Goal: Task Accomplishment & Management: Use online tool/utility

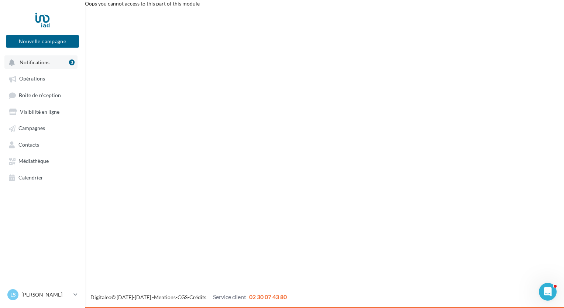
click at [35, 64] on span "Notifications" at bounding box center [35, 62] width 30 height 6
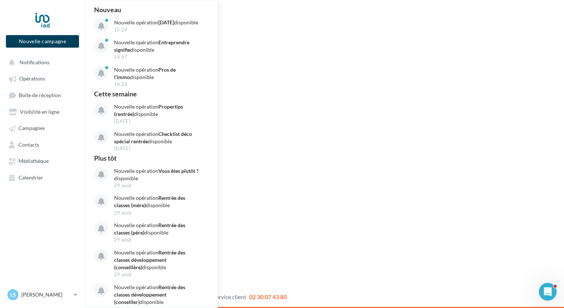
click at [52, 39] on button "Nouvelle campagne" at bounding box center [42, 41] width 73 height 13
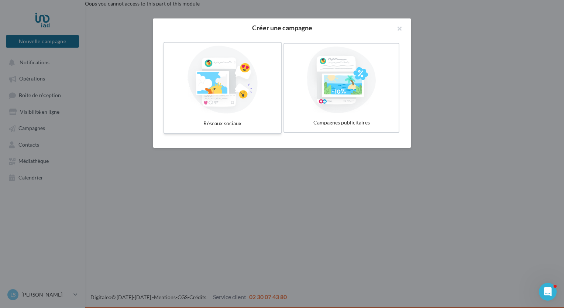
click at [223, 91] on div at bounding box center [222, 80] width 111 height 68
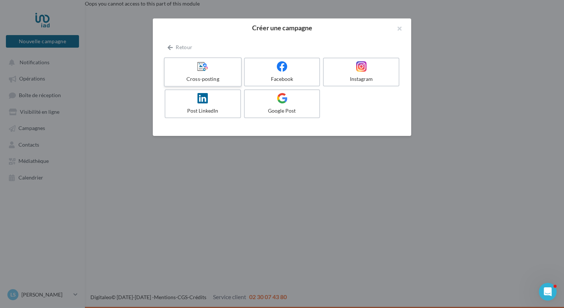
click at [202, 76] on div "Cross-posting" at bounding box center [203, 78] width 70 height 7
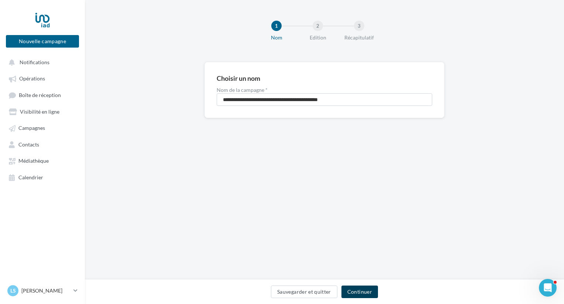
click at [369, 294] on button "Continuer" at bounding box center [360, 292] width 37 height 13
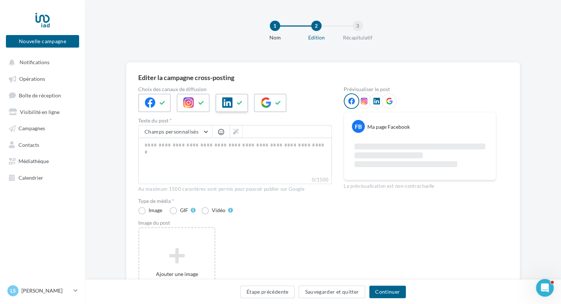
click at [233, 104] on div at bounding box center [231, 103] width 33 height 18
paste textarea "**********"
type textarea "**********"
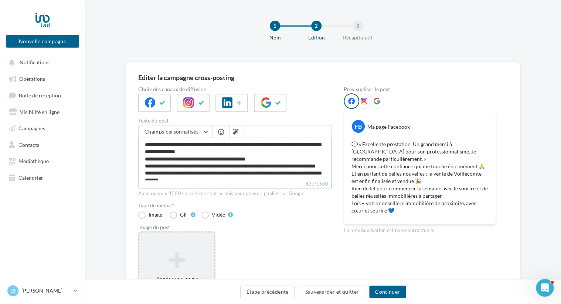
type textarea "**********"
click at [170, 257] on icon at bounding box center [176, 260] width 69 height 18
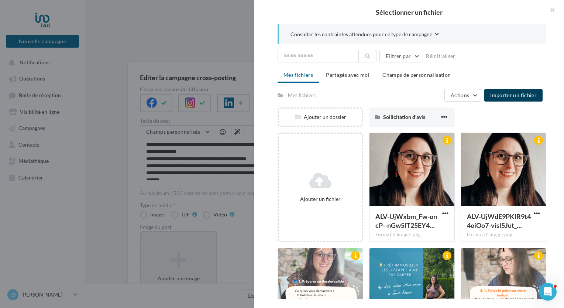
click at [504, 95] on span "Importer un fichier" at bounding box center [513, 95] width 47 height 6
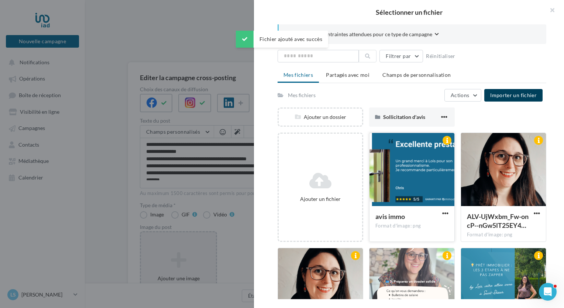
click at [409, 178] on div at bounding box center [412, 170] width 85 height 74
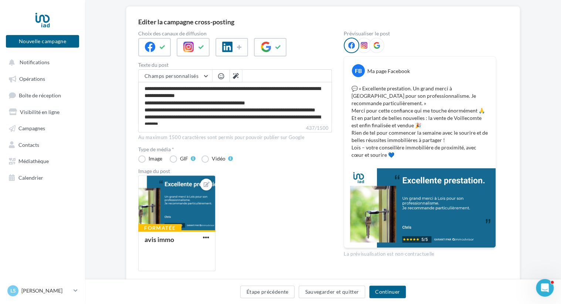
scroll to position [44, 0]
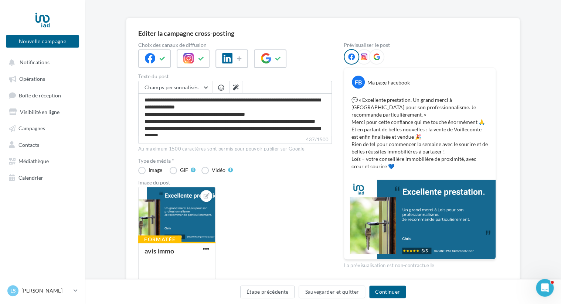
click at [365, 59] on icon at bounding box center [363, 57] width 7 height 7
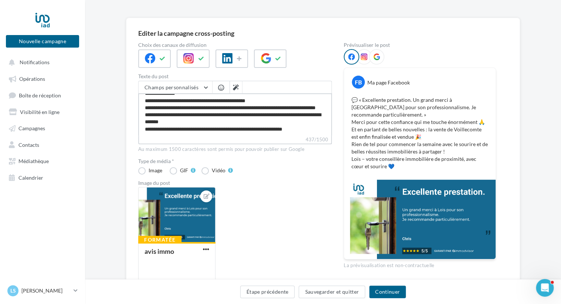
scroll to position [21, 0]
click at [220, 129] on textarea "**********" at bounding box center [235, 114] width 194 height 42
click at [222, 137] on label "437/1500" at bounding box center [235, 140] width 194 height 8
click at [222, 136] on textarea "**********" at bounding box center [235, 114] width 194 height 42
click at [232, 167] on label "Vidéo" at bounding box center [216, 170] width 31 height 7
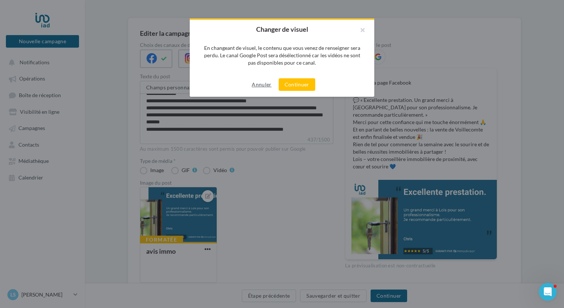
click at [266, 86] on button "Annuler" at bounding box center [261, 84] width 25 height 9
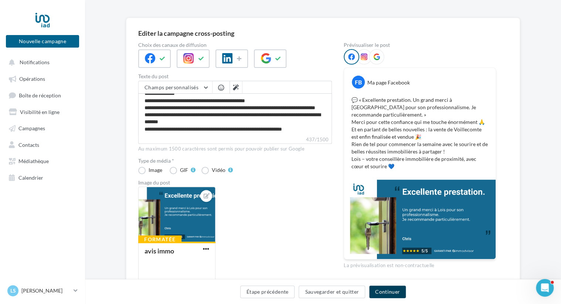
click at [388, 295] on button "Continuer" at bounding box center [387, 292] width 37 height 13
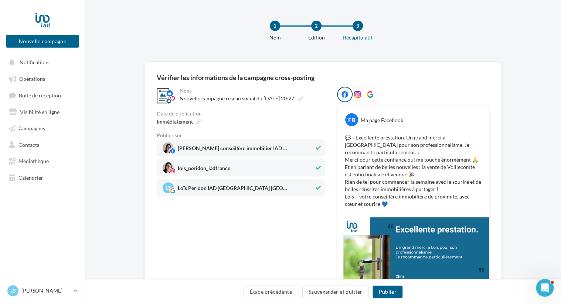
click at [368, 95] on icon at bounding box center [369, 94] width 7 height 7
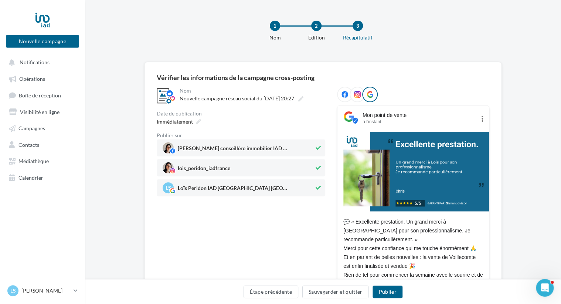
click at [357, 97] on icon at bounding box center [357, 94] width 7 height 7
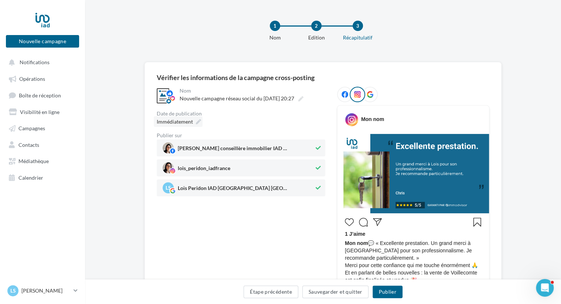
click at [174, 122] on span "Immédiatement" at bounding box center [175, 122] width 36 height 6
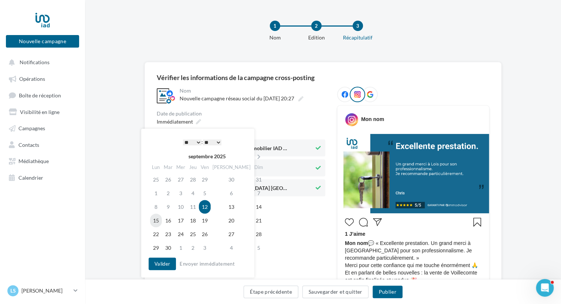
click at [157, 219] on td "15" at bounding box center [156, 221] width 12 height 14
click at [197, 141] on select "* * * * * * * * * * ** ** ** ** ** ** ** ** ** ** ** ** ** **" at bounding box center [192, 143] width 18 height 6
click at [197, 143] on select "* * * * * * * * * * ** ** ** ** ** ** ** ** ** ** ** ** ** **" at bounding box center [192, 143] width 18 height 6
click at [217, 143] on select "** ** ** ** ** **" at bounding box center [212, 143] width 18 height 6
click at [163, 263] on button "Valider" at bounding box center [161, 264] width 27 height 13
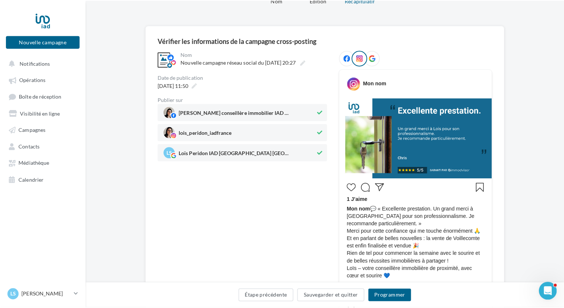
scroll to position [74, 0]
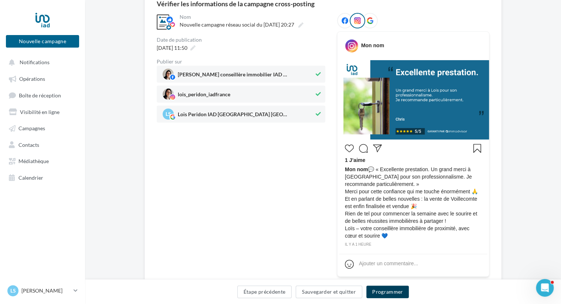
click at [389, 293] on button "Programmer" at bounding box center [387, 292] width 43 height 13
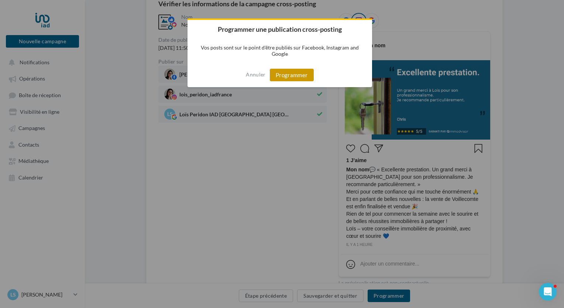
click at [289, 75] on button "Programmer" at bounding box center [292, 75] width 44 height 13
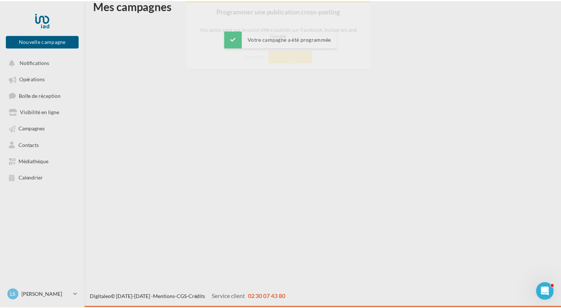
scroll to position [12, 0]
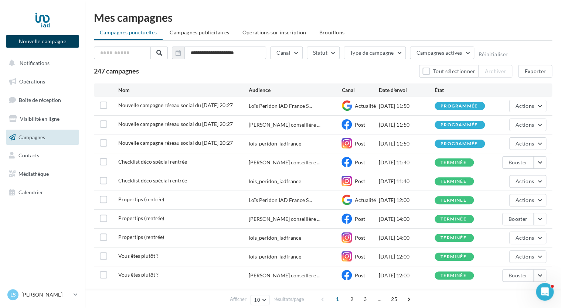
click at [45, 42] on button "Nouvelle campagne" at bounding box center [42, 41] width 73 height 13
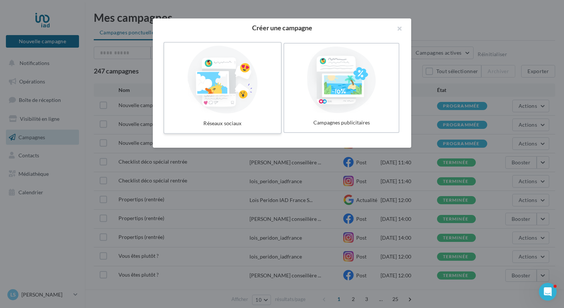
click at [236, 82] on div at bounding box center [222, 80] width 111 height 68
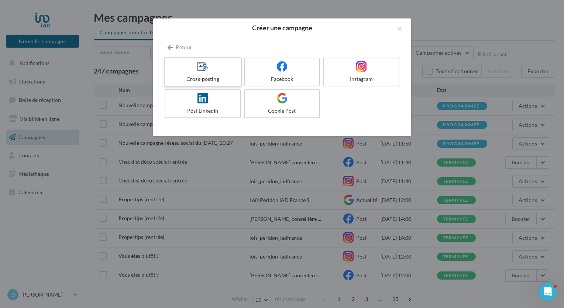
click at [206, 72] on label "Cross-posting" at bounding box center [203, 72] width 78 height 30
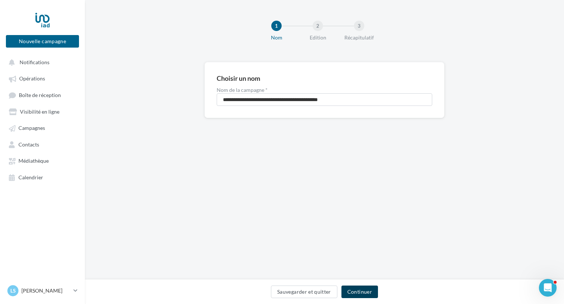
click at [363, 294] on button "Continuer" at bounding box center [360, 292] width 37 height 13
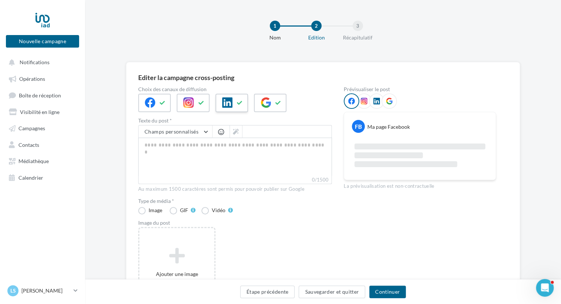
click at [235, 101] on button at bounding box center [239, 103] width 9 height 11
click at [279, 101] on icon at bounding box center [278, 102] width 6 height 5
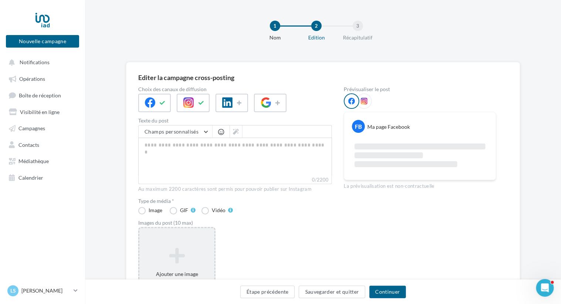
click at [191, 238] on div "Ajouter une image Format: jpg Taille min: 150x150 (LxH) Taille max: 1920x1350 (…" at bounding box center [176, 275] width 77 height 96
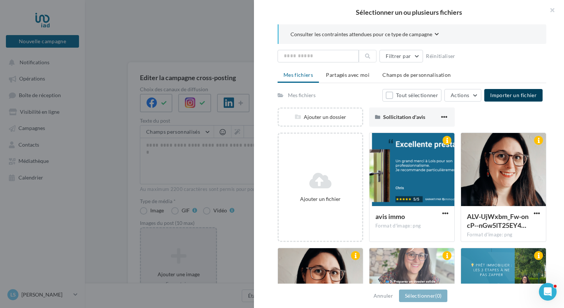
click at [507, 95] on span "Importer un fichier" at bounding box center [513, 95] width 47 height 6
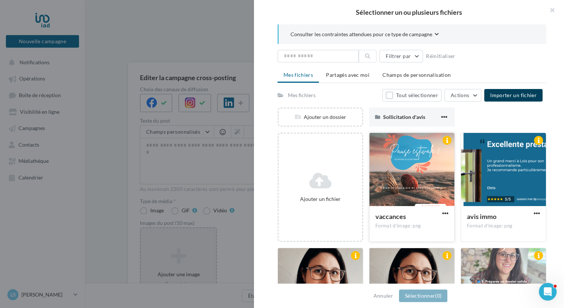
click at [420, 165] on div at bounding box center [412, 170] width 85 height 74
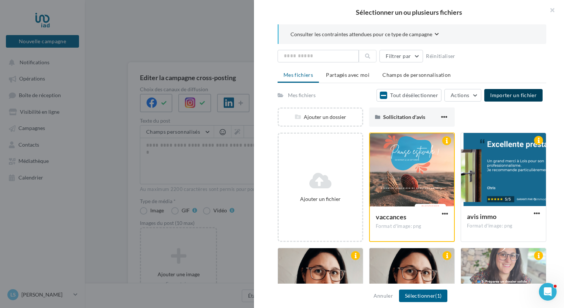
click at [511, 97] on span "Importer un fichier" at bounding box center [513, 95] width 47 height 6
click at [409, 297] on button "Sélectionner (1)" at bounding box center [423, 296] width 48 height 13
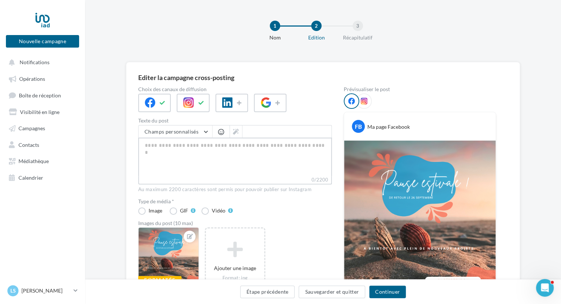
paste textarea "**********"
type textarea "**********"
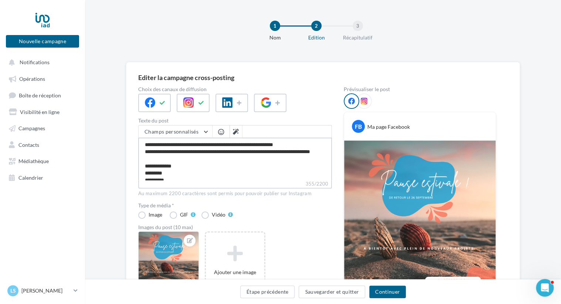
scroll to position [46, 0]
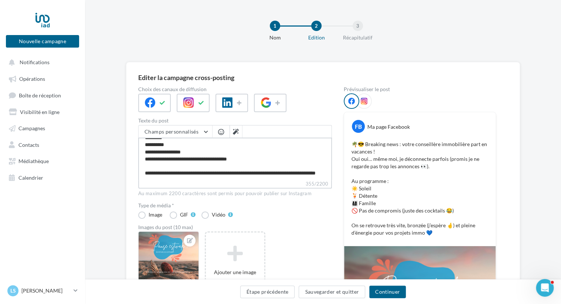
type textarea "**********"
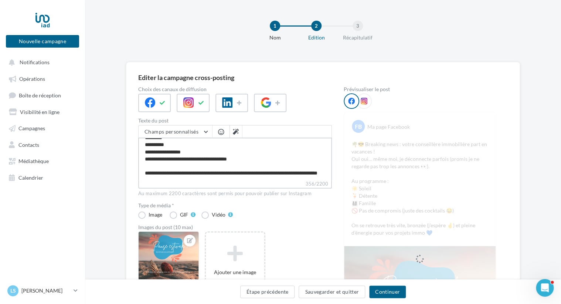
type textarea "**********"
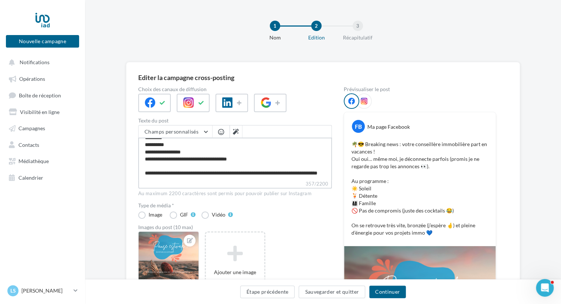
type textarea "**********"
paste textarea "**********"
type textarea "**********"
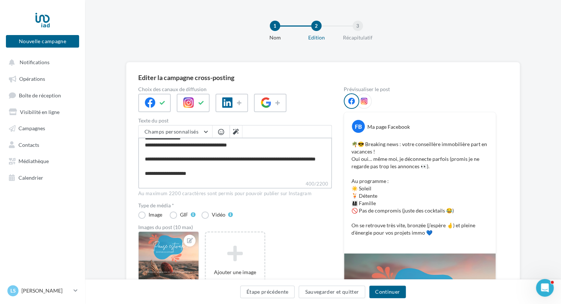
type textarea "**********"
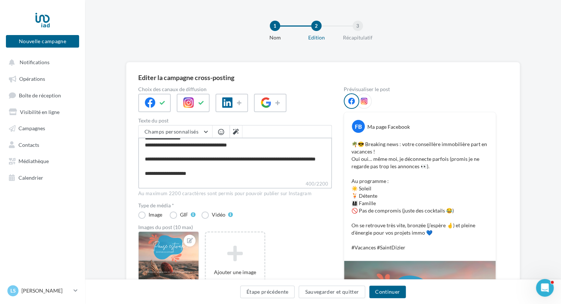
type textarea "**********"
paste textarea "**********"
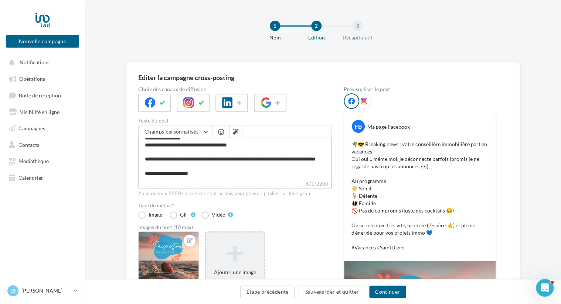
type textarea "**********"
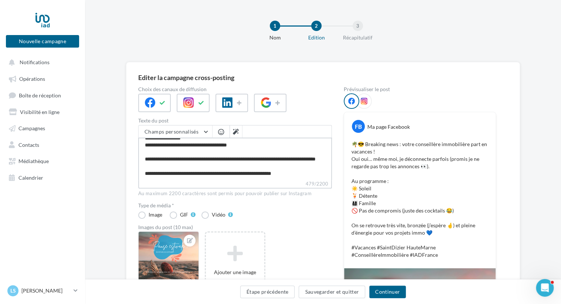
click at [198, 177] on textarea "**********" at bounding box center [235, 159] width 194 height 42
click at [200, 177] on textarea "**********" at bounding box center [235, 159] width 194 height 42
type textarea "**********"
click at [321, 177] on textarea "**********" at bounding box center [235, 159] width 194 height 42
type textarea "**********"
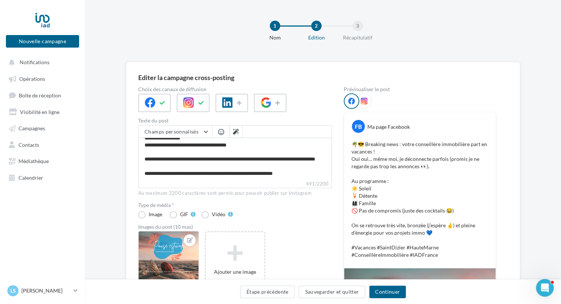
click at [311, 102] on div at bounding box center [235, 103] width 194 height 18
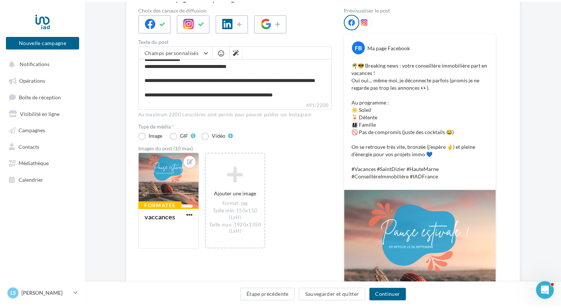
scroll to position [0, 0]
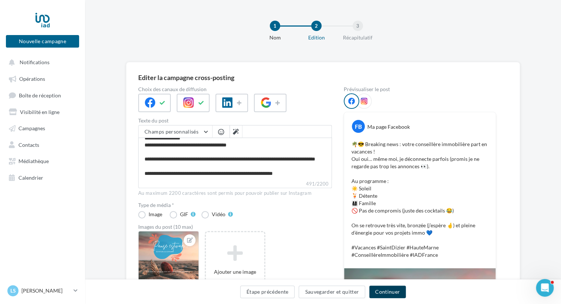
click at [390, 294] on button "Continuer" at bounding box center [387, 292] width 37 height 13
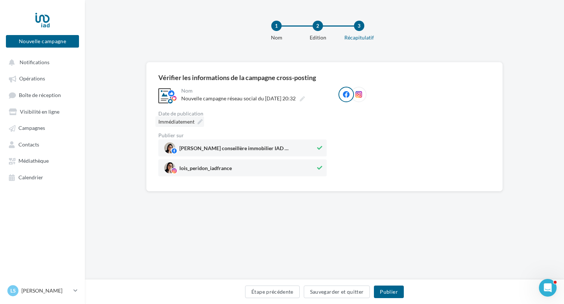
click at [185, 123] on span "Immédiatement" at bounding box center [176, 122] width 36 height 6
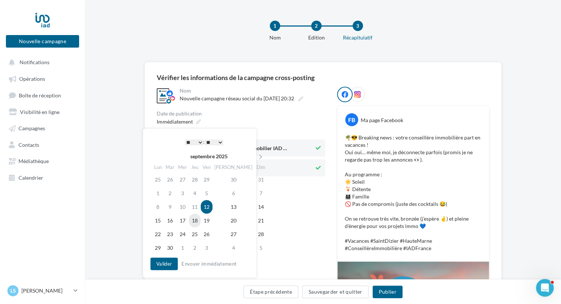
click at [200, 222] on td "18" at bounding box center [195, 221] width 12 height 14
click at [196, 142] on select "* * * * * * * * * * ** ** ** ** ** ** ** ** ** ** ** ** ** **" at bounding box center [192, 143] width 18 height 6
click at [219, 141] on select "** ** ** ** ** **" at bounding box center [212, 143] width 18 height 6
click at [160, 264] on button "Valider" at bounding box center [161, 264] width 27 height 13
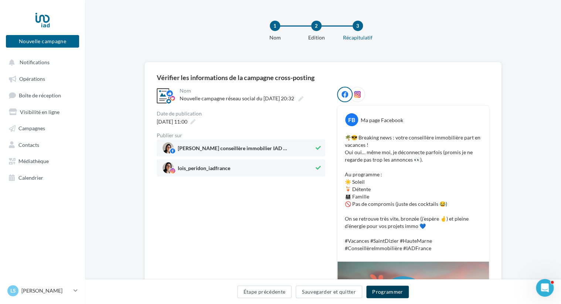
click at [386, 293] on button "Programmer" at bounding box center [387, 292] width 43 height 13
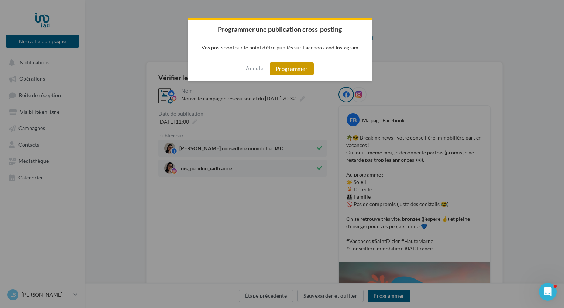
click at [291, 68] on button "Programmer" at bounding box center [292, 68] width 44 height 13
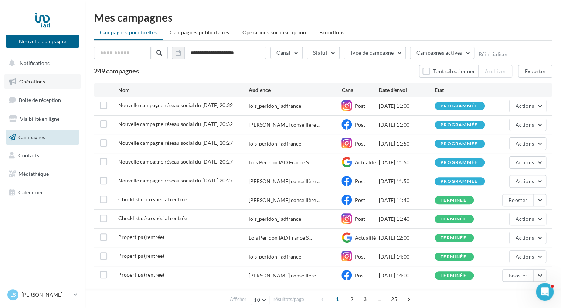
click at [38, 82] on span "Opérations" at bounding box center [32, 81] width 26 height 6
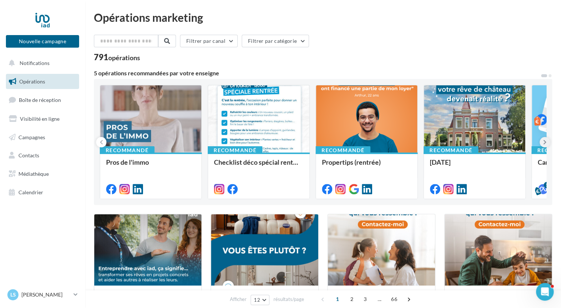
click at [545, 143] on icon at bounding box center [544, 141] width 3 height 7
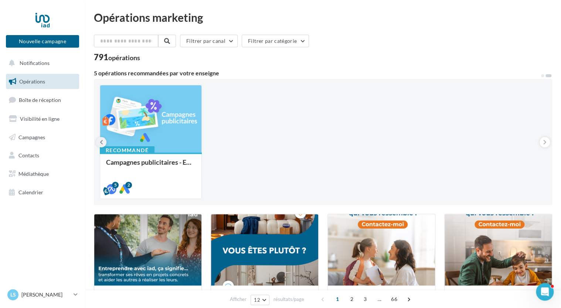
click at [100, 143] on icon at bounding box center [101, 141] width 3 height 7
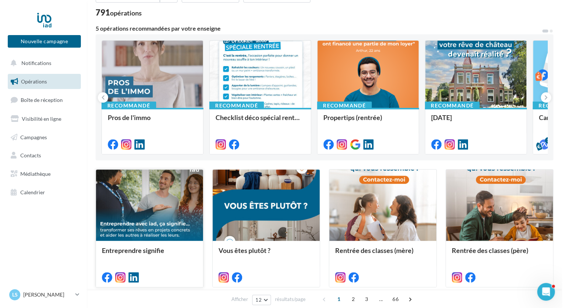
scroll to position [37, 0]
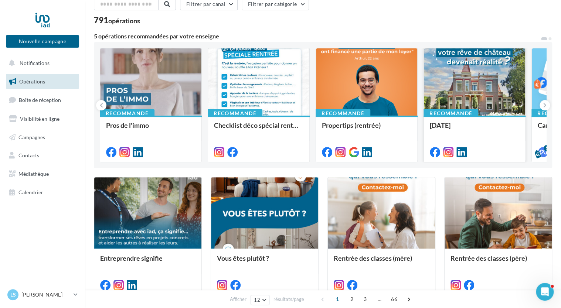
click at [468, 102] on div at bounding box center [474, 82] width 101 height 68
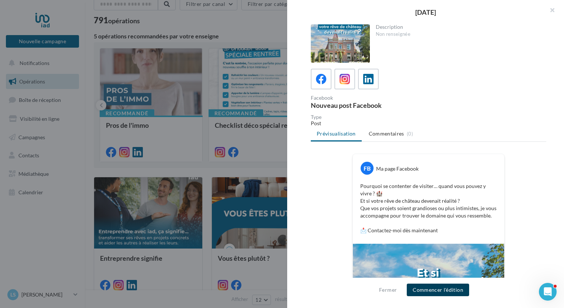
click at [439, 291] on button "Commencer l'édition" at bounding box center [438, 290] width 62 height 13
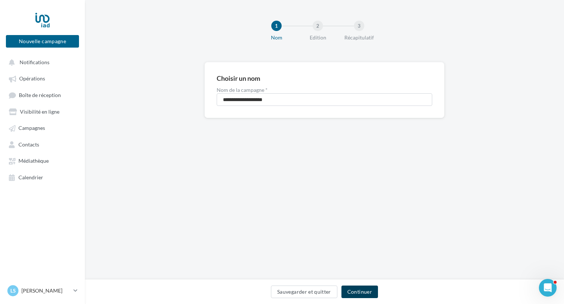
click at [356, 292] on button "Continuer" at bounding box center [360, 292] width 37 height 13
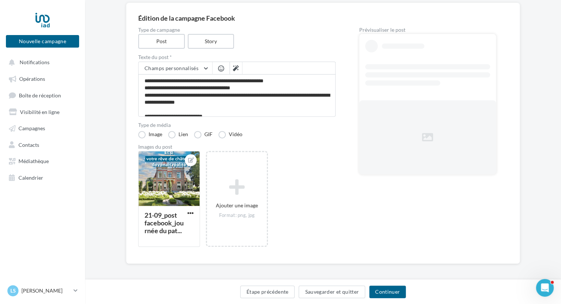
scroll to position [62, 0]
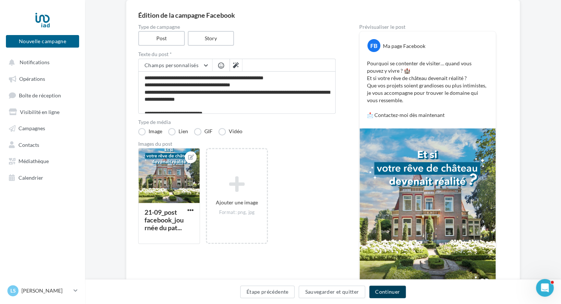
click at [386, 293] on button "Continuer" at bounding box center [387, 292] width 37 height 13
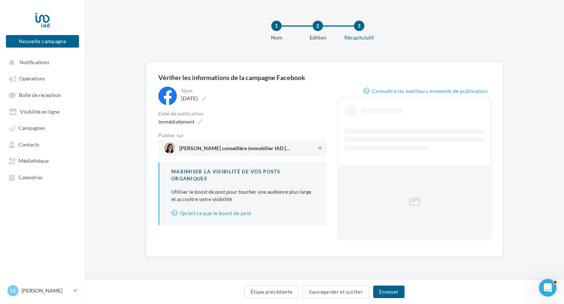
click at [301, 147] on span "Loïs Peridon conseillère immobilier IAD France" at bounding box center [240, 148] width 152 height 11
click at [179, 123] on span "Immédiatement" at bounding box center [176, 122] width 36 height 6
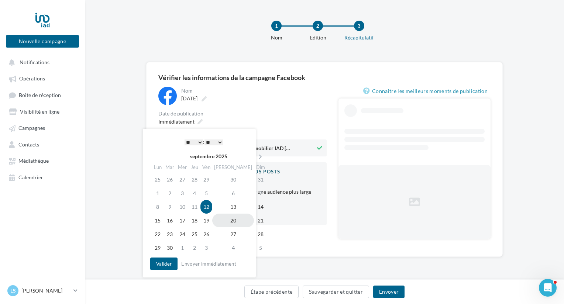
click at [227, 219] on td "20" at bounding box center [233, 221] width 42 height 14
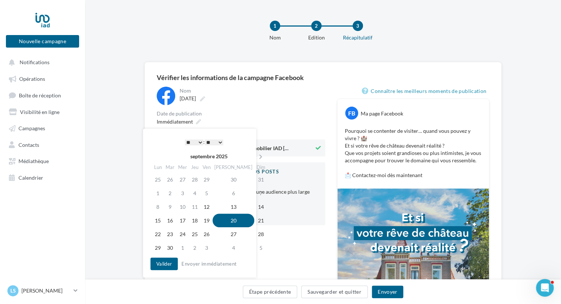
click at [199, 141] on select "* * * * * * * * * * ** ** ** ** ** ** ** ** ** ** ** ** ** **" at bounding box center [194, 143] width 18 height 6
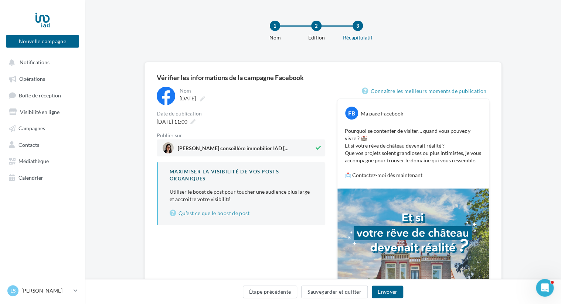
click at [257, 120] on div "20/09/2025 à 11:00" at bounding box center [241, 121] width 168 height 11
click at [389, 295] on button "Envoyer" at bounding box center [387, 292] width 31 height 13
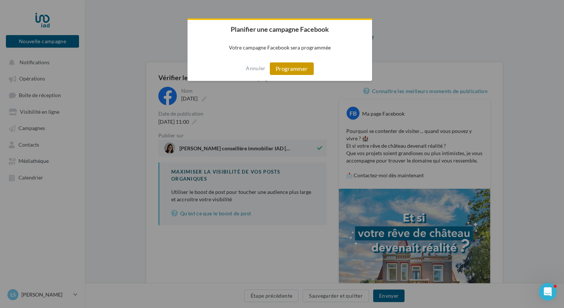
click at [287, 69] on button "Programmer" at bounding box center [292, 68] width 44 height 13
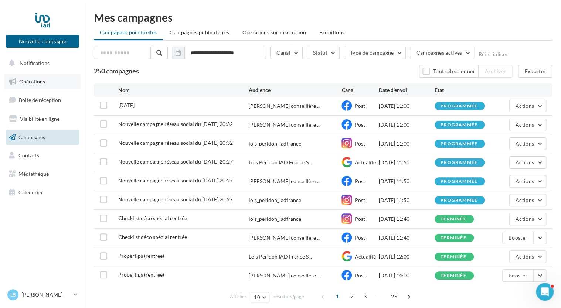
click at [40, 79] on span "Opérations" at bounding box center [32, 81] width 26 height 6
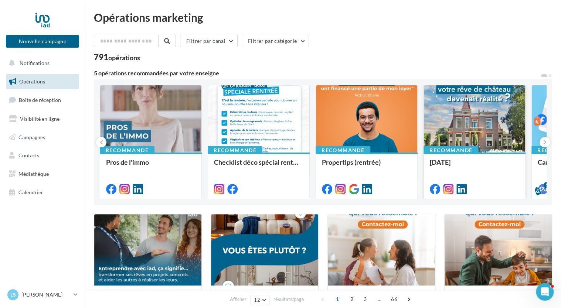
click at [480, 138] on div at bounding box center [474, 119] width 101 height 68
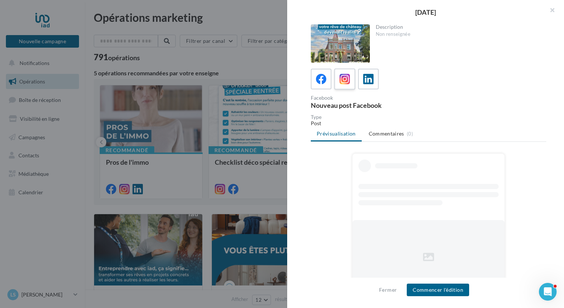
click at [342, 79] on icon at bounding box center [345, 79] width 11 height 11
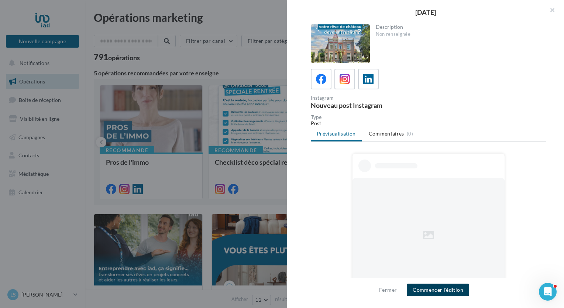
click at [442, 288] on button "Commencer l'édition" at bounding box center [438, 290] width 62 height 13
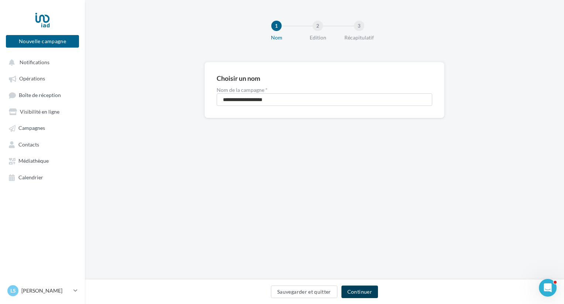
click at [358, 292] on button "Continuer" at bounding box center [360, 292] width 37 height 13
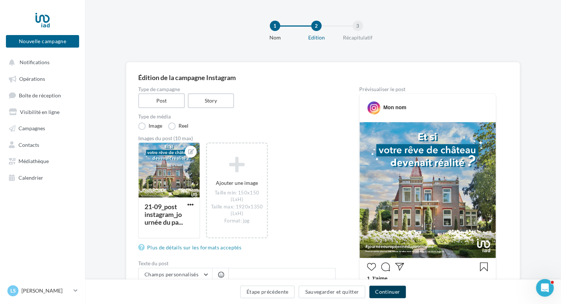
click at [384, 293] on button "Continuer" at bounding box center [387, 292] width 37 height 13
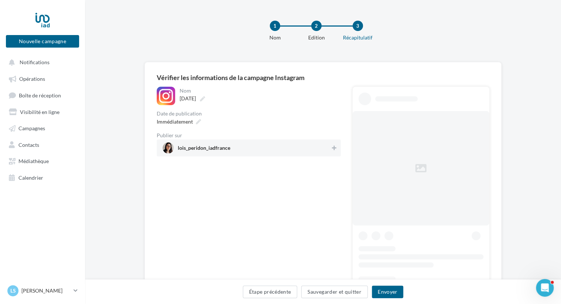
click at [304, 151] on span "lois_peridon_iadfrance" at bounding box center [247, 148] width 168 height 11
click at [189, 123] on span "Immédiatement" at bounding box center [175, 122] width 36 height 6
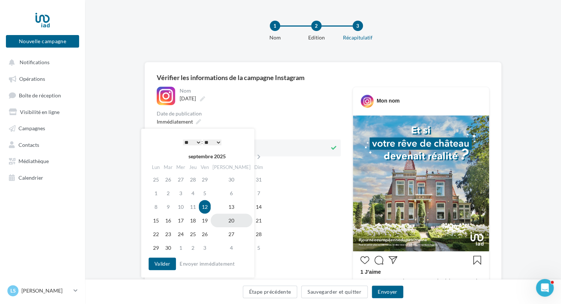
click at [221, 218] on td "20" at bounding box center [232, 221] width 42 height 14
click at [195, 140] on select "* * * * * * * * * * ** ** ** ** ** ** ** ** ** ** ** ** ** **" at bounding box center [192, 143] width 18 height 6
click at [213, 141] on select "** ** ** ** ** **" at bounding box center [212, 143] width 18 height 6
click at [166, 264] on button "Valider" at bounding box center [161, 264] width 27 height 13
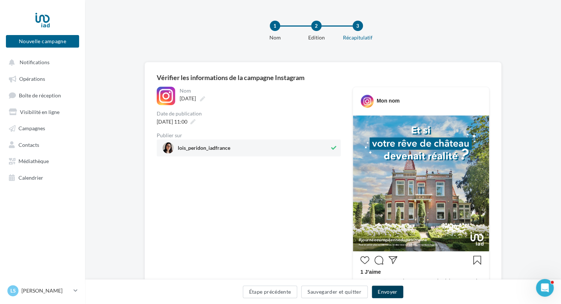
click at [395, 293] on button "Envoyer" at bounding box center [387, 292] width 31 height 13
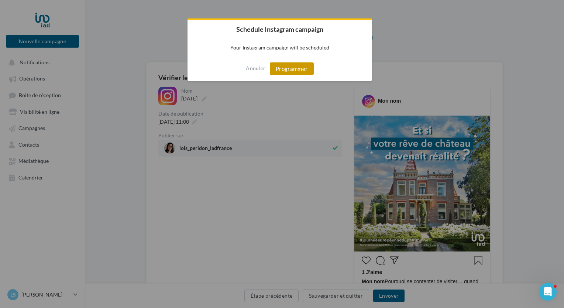
click at [279, 64] on button "Programmer" at bounding box center [292, 68] width 44 height 13
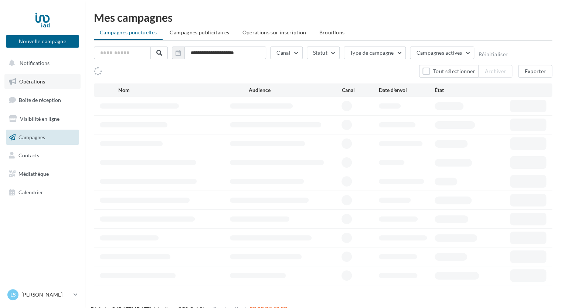
drag, startPoint x: 0, startPoint y: 0, endPoint x: 39, endPoint y: 78, distance: 87.0
click at [39, 78] on span "Opérations" at bounding box center [32, 81] width 26 height 6
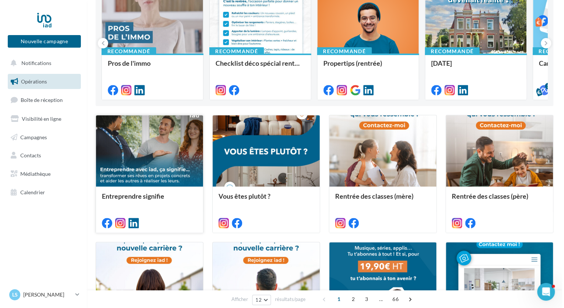
scroll to position [111, 0]
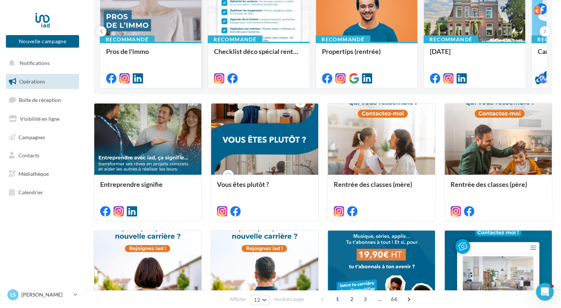
click at [154, 20] on div at bounding box center [150, 9] width 101 height 68
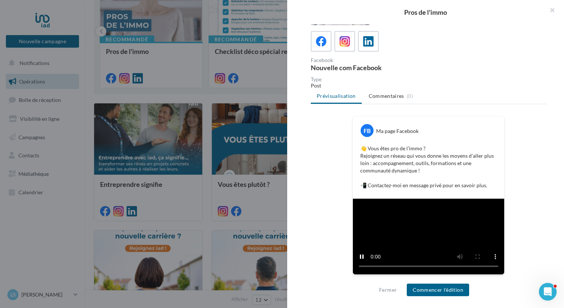
scroll to position [150, 0]
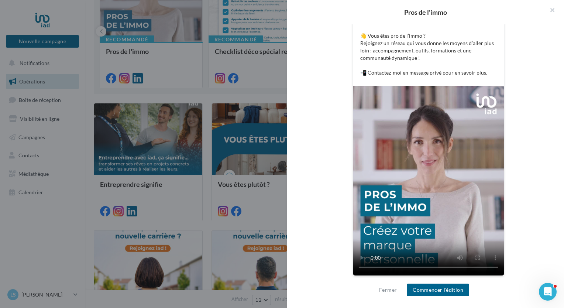
click at [331, 175] on div "FB Ma page Facebook 👋 Vous êtes pro de l’immo ? Rejoignez un réseau qui vous do…" at bounding box center [429, 144] width 236 height 282
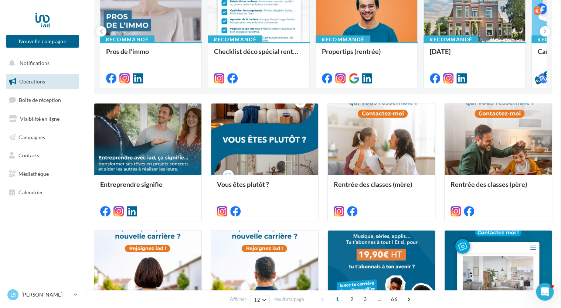
click at [150, 136] on div at bounding box center [147, 139] width 107 height 72
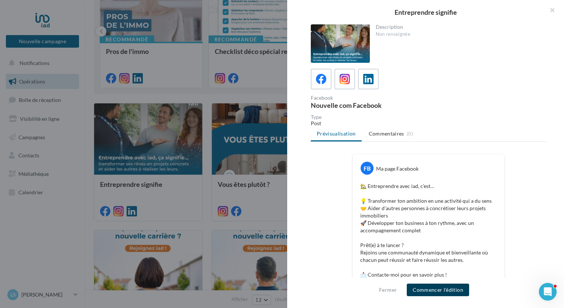
click at [434, 290] on button "Commencer l'édition" at bounding box center [438, 290] width 62 height 13
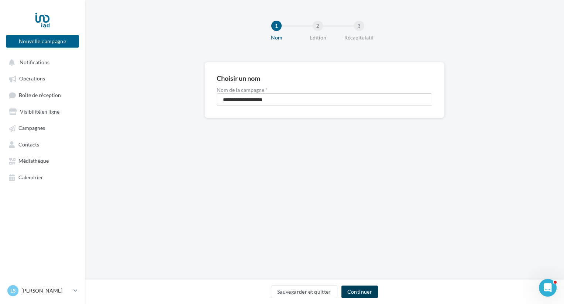
click at [356, 290] on button "Continuer" at bounding box center [360, 292] width 37 height 13
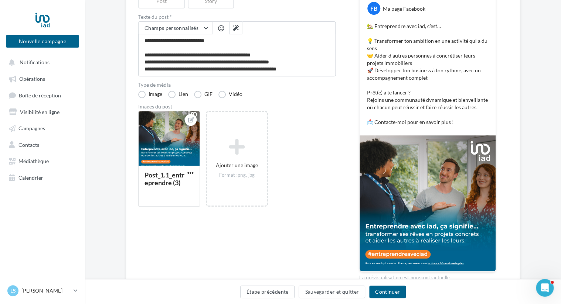
scroll to position [111, 0]
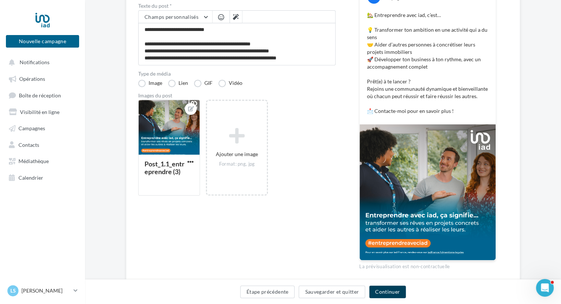
click at [388, 293] on button "Continuer" at bounding box center [387, 292] width 37 height 13
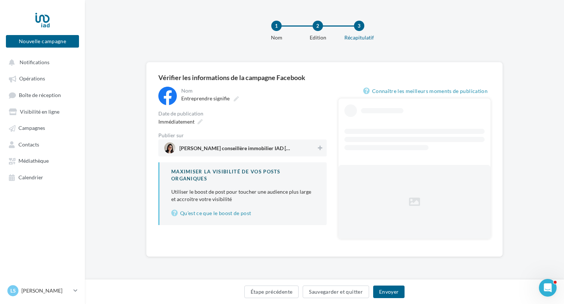
click at [248, 143] on span "[PERSON_NAME] conseillère immobilier IAD [GEOGRAPHIC_DATA]" at bounding box center [240, 148] width 152 height 11
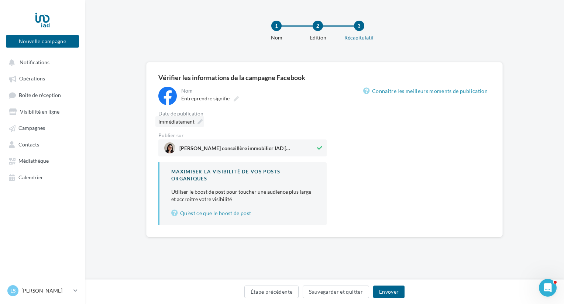
click at [182, 122] on span "Immédiatement" at bounding box center [176, 122] width 36 height 6
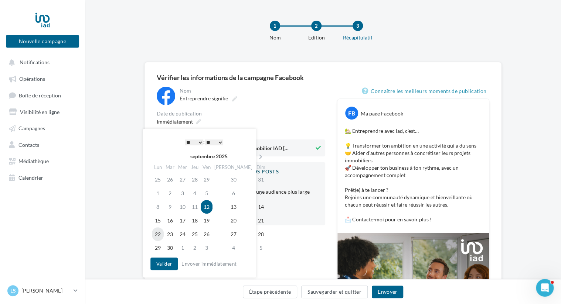
click at [158, 233] on td "22" at bounding box center [158, 235] width 12 height 14
click at [165, 266] on button "Valider" at bounding box center [161, 264] width 27 height 13
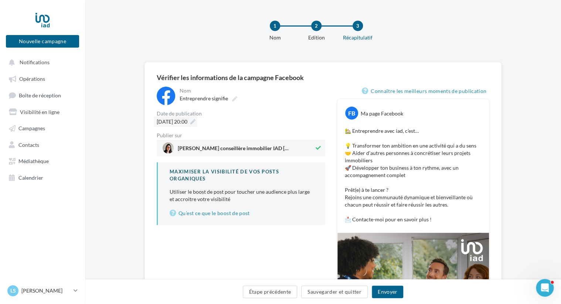
click at [187, 122] on span "[DATE] 20:00" at bounding box center [172, 122] width 31 height 6
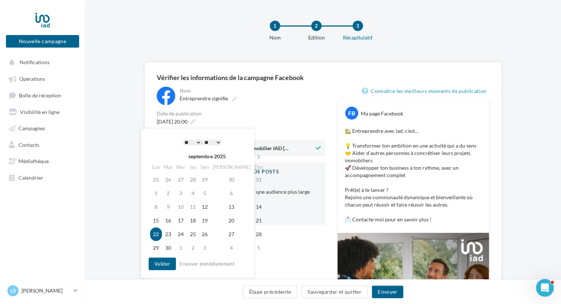
click at [197, 141] on select "* * * * * * * * * * ** ** ** ** ** ** ** ** ** ** ** ** ** **" at bounding box center [192, 143] width 18 height 6
click at [161, 267] on button "Valider" at bounding box center [161, 264] width 27 height 13
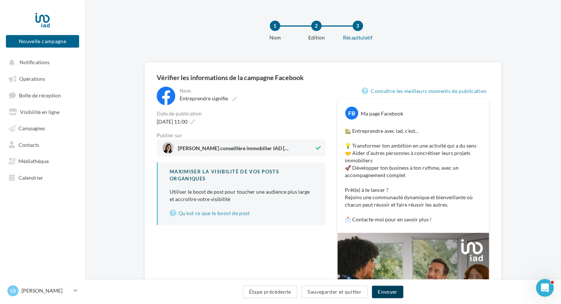
click at [388, 291] on button "Envoyer" at bounding box center [387, 292] width 31 height 13
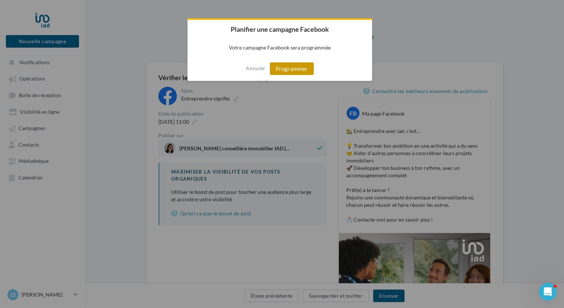
click at [290, 66] on button "Programmer" at bounding box center [292, 68] width 44 height 13
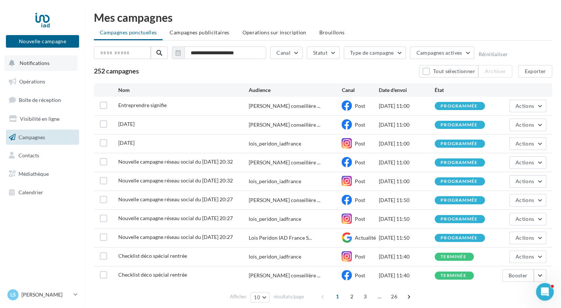
click at [32, 62] on span "Notifications" at bounding box center [35, 63] width 30 height 6
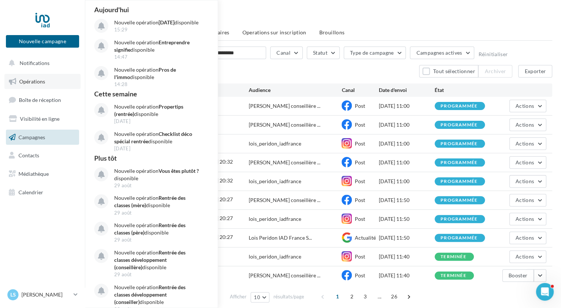
click at [33, 81] on span "Opérations" at bounding box center [32, 81] width 26 height 6
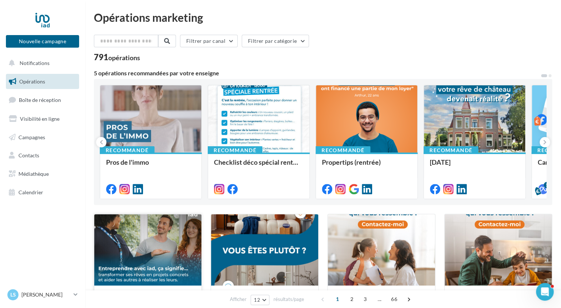
click at [155, 243] on div at bounding box center [147, 250] width 107 height 72
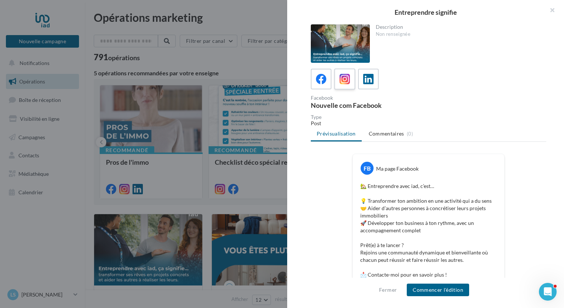
click at [348, 76] on icon at bounding box center [345, 79] width 11 height 11
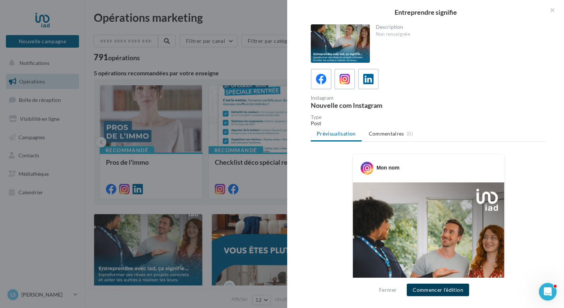
click at [437, 291] on button "Commencer l'édition" at bounding box center [438, 290] width 62 height 13
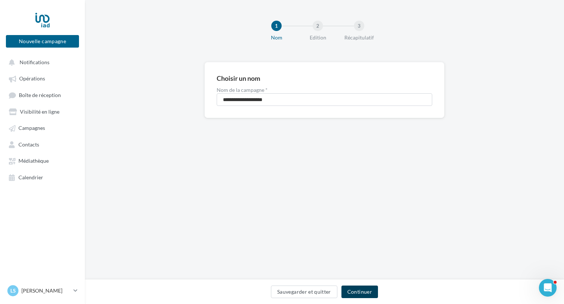
click at [362, 292] on button "Continuer" at bounding box center [360, 292] width 37 height 13
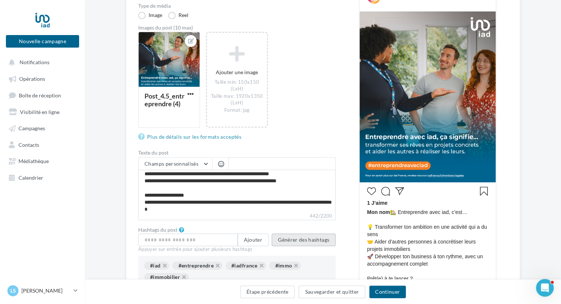
scroll to position [37, 0]
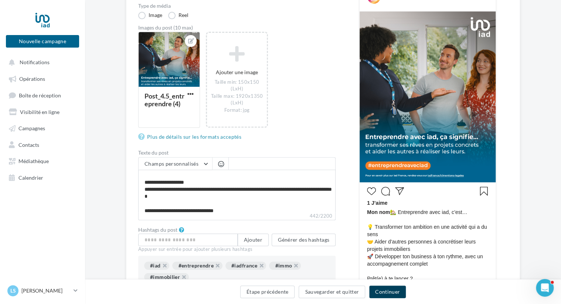
click at [382, 293] on button "Continuer" at bounding box center [387, 292] width 37 height 13
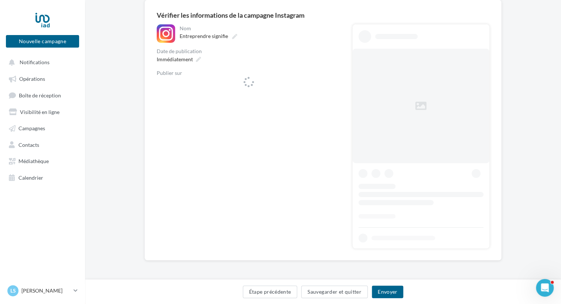
scroll to position [62, 0]
click at [288, 90] on span "lois_peridon_iadfrance" at bounding box center [247, 86] width 168 height 11
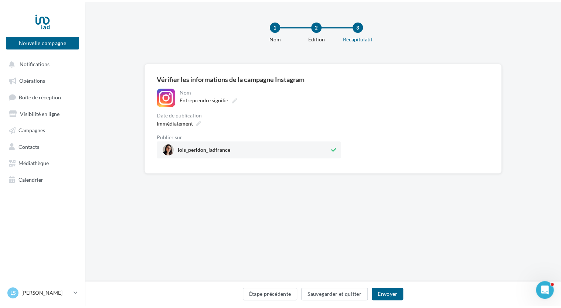
scroll to position [0, 0]
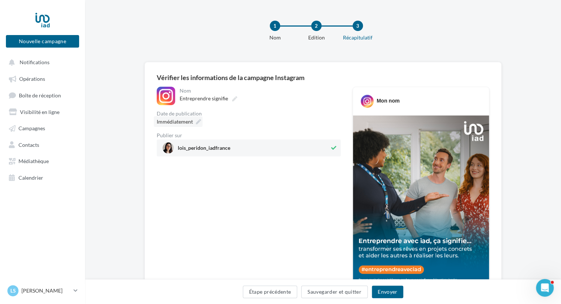
click at [179, 123] on span "Immédiatement" at bounding box center [175, 122] width 36 height 6
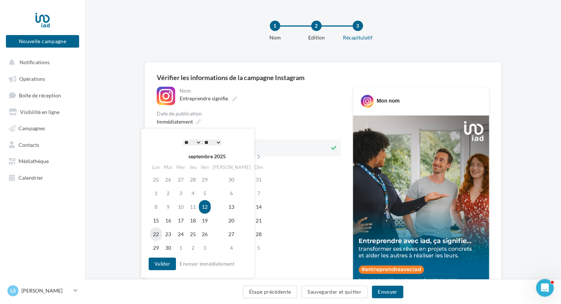
click at [156, 233] on td "22" at bounding box center [156, 235] width 12 height 14
click at [195, 141] on select "* * * * * * * * * * ** ** ** ** ** ** ** ** ** ** ** ** ** **" at bounding box center [192, 143] width 18 height 6
click at [166, 261] on button "Valider" at bounding box center [161, 264] width 27 height 13
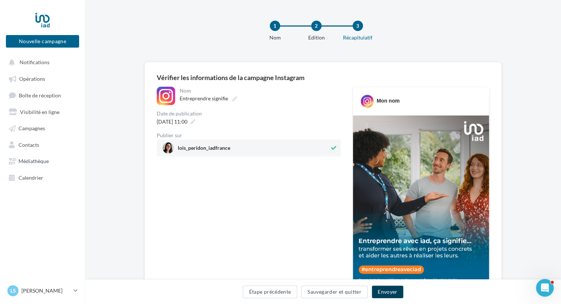
click at [385, 295] on button "Envoyer" at bounding box center [387, 292] width 31 height 13
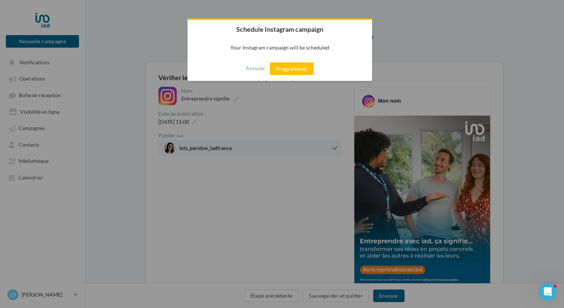
click at [289, 69] on button "Programmer" at bounding box center [292, 68] width 44 height 13
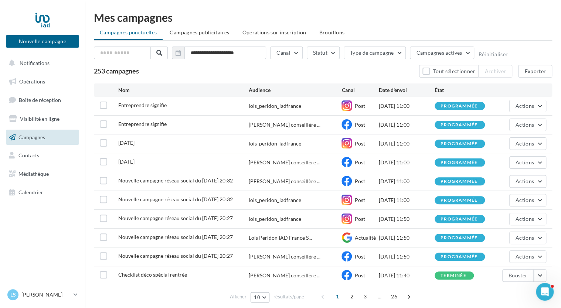
click at [262, 294] on button "10" at bounding box center [259, 297] width 19 height 10
click at [268, 257] on button "25" at bounding box center [276, 258] width 52 height 13
click at [41, 82] on span "Opérations" at bounding box center [32, 81] width 26 height 6
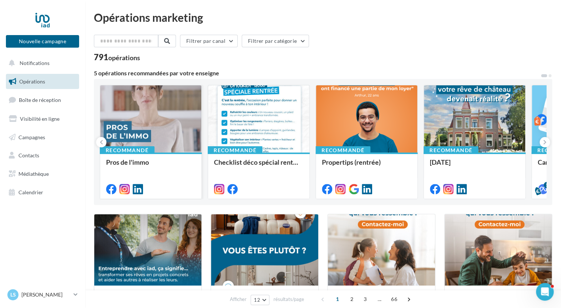
click at [161, 131] on div at bounding box center [150, 119] width 101 height 68
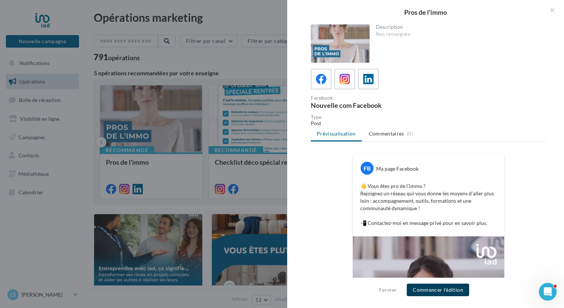
click at [429, 291] on button "Commencer l'édition" at bounding box center [438, 290] width 62 height 13
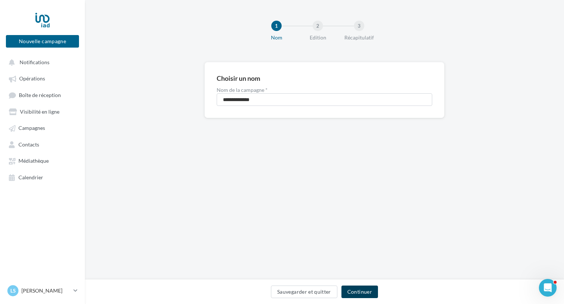
click at [369, 292] on button "Continuer" at bounding box center [360, 292] width 37 height 13
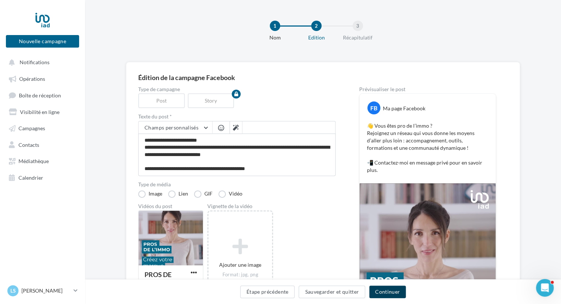
click at [378, 291] on button "Continuer" at bounding box center [387, 292] width 37 height 13
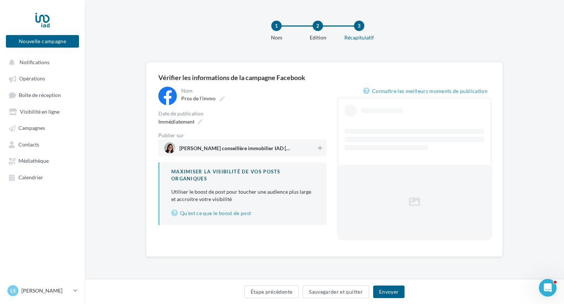
click at [291, 150] on span "[PERSON_NAME] conseillère immobilier IAD [GEOGRAPHIC_DATA]" at bounding box center [240, 148] width 152 height 11
click at [194, 122] on span "Immédiatement" at bounding box center [176, 122] width 36 height 6
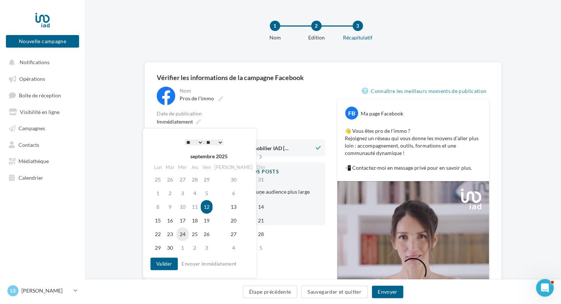
click at [187, 232] on td "24" at bounding box center [182, 235] width 13 height 14
click at [167, 263] on button "Valider" at bounding box center [161, 264] width 27 height 13
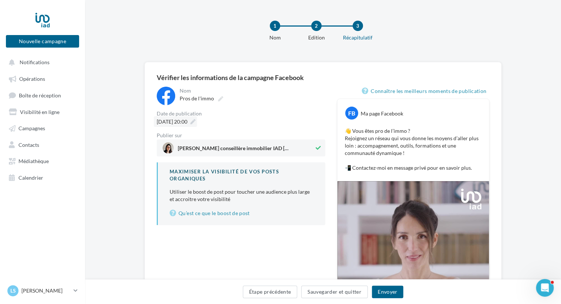
click at [195, 121] on icon at bounding box center [192, 121] width 5 height 5
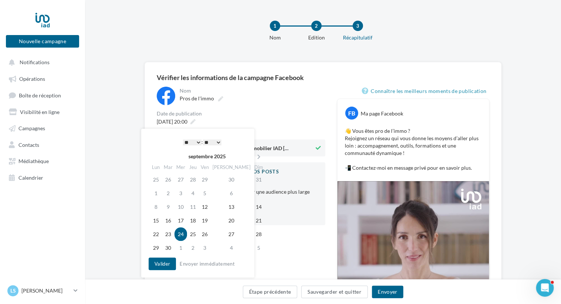
click at [197, 141] on select "* * * * * * * * * * ** ** ** ** ** ** ** ** ** ** ** ** ** **" at bounding box center [192, 143] width 18 height 6
click at [167, 263] on button "Valider" at bounding box center [161, 264] width 27 height 13
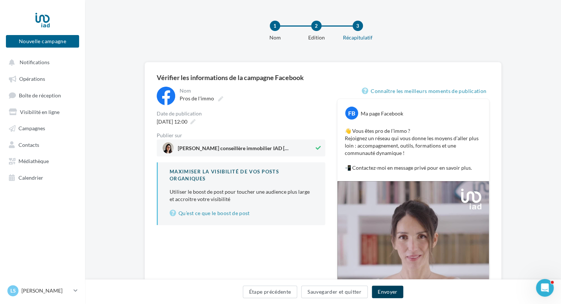
click at [393, 293] on button "Envoyer" at bounding box center [387, 292] width 31 height 13
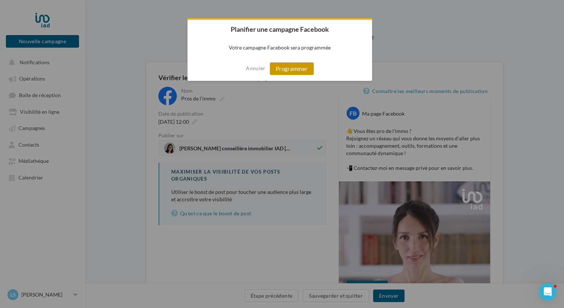
click at [290, 66] on button "Programmer" at bounding box center [292, 68] width 44 height 13
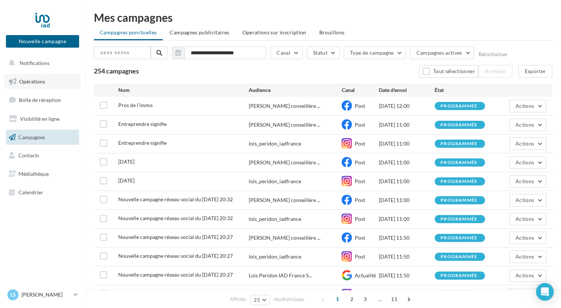
click at [43, 82] on span "Opérations" at bounding box center [32, 81] width 26 height 6
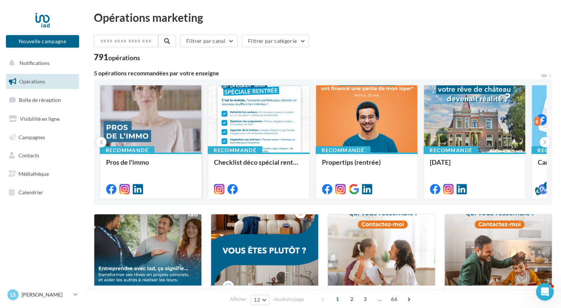
click at [158, 133] on div at bounding box center [150, 119] width 101 height 68
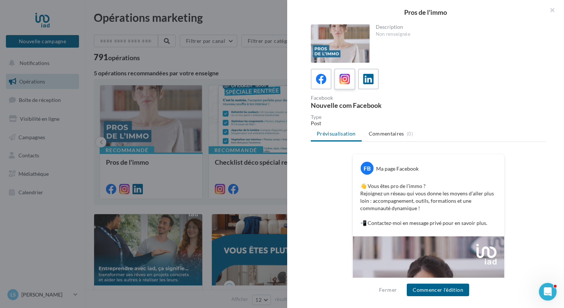
click at [346, 84] on span at bounding box center [345, 79] width 11 height 11
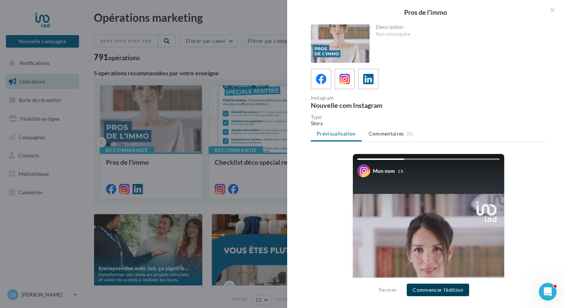
click at [428, 292] on button "Commencer l'édition" at bounding box center [438, 290] width 62 height 13
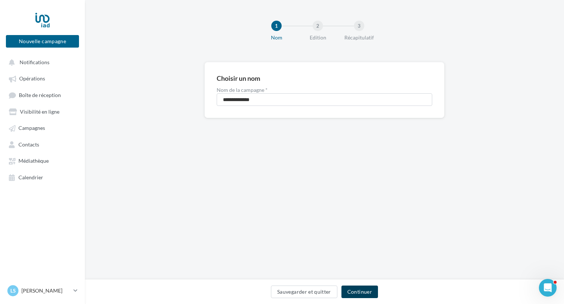
click at [359, 293] on button "Continuer" at bounding box center [360, 292] width 37 height 13
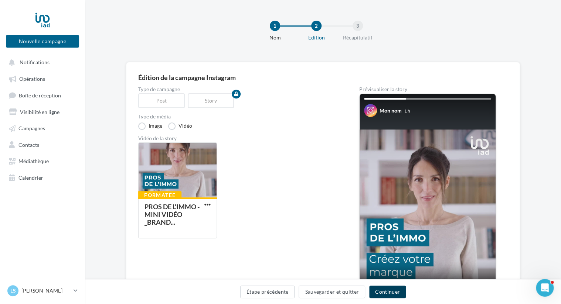
click at [383, 292] on button "Continuer" at bounding box center [387, 292] width 37 height 13
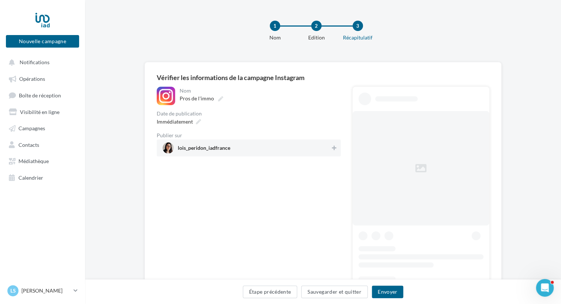
click at [257, 148] on span "lois_peridon_iadfrance" at bounding box center [247, 148] width 168 height 11
click at [179, 125] on span "Immédiatement" at bounding box center [175, 121] width 36 height 7
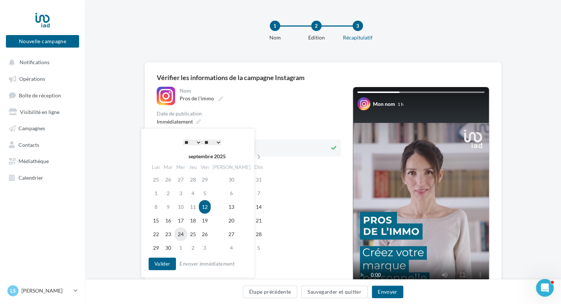
click at [184, 233] on td "24" at bounding box center [180, 235] width 13 height 14
click at [197, 141] on select "* * * * * * * * * * ** ** ** ** ** ** ** ** ** ** ** ** ** **" at bounding box center [192, 143] width 18 height 6
click at [168, 264] on button "Valider" at bounding box center [161, 264] width 27 height 13
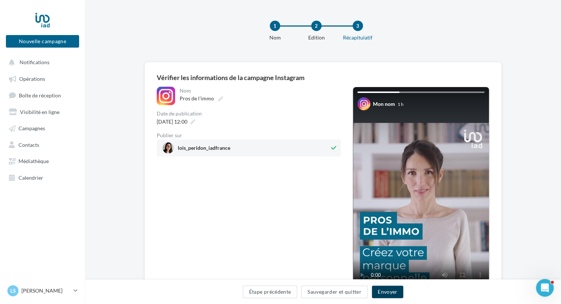
click at [389, 293] on button "Envoyer" at bounding box center [387, 292] width 31 height 13
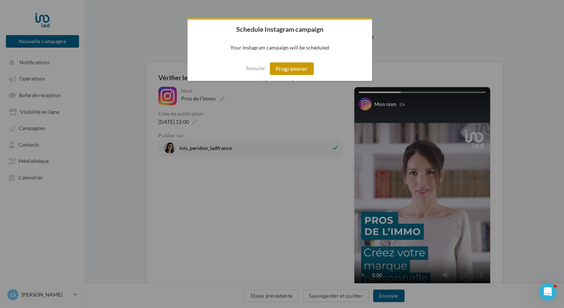
click at [297, 70] on button "Programmer" at bounding box center [292, 68] width 44 height 13
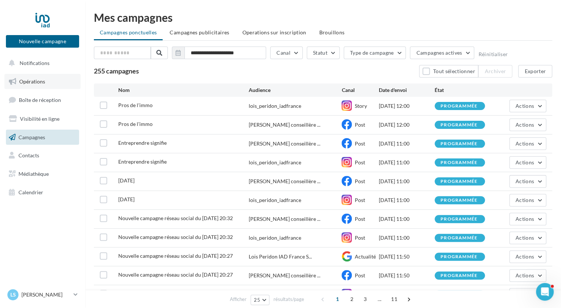
click at [34, 82] on span "Opérations" at bounding box center [32, 81] width 26 height 6
